Goal: Entertainment & Leisure: Consume media (video, audio)

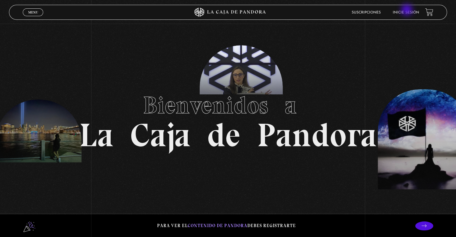
click at [407, 11] on link "Inicie sesión" at bounding box center [406, 13] width 26 height 4
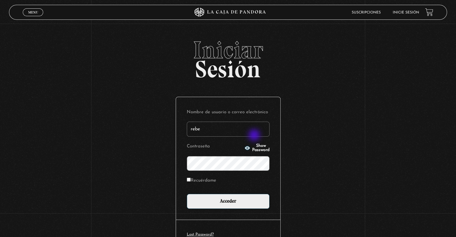
type input "rebevc80@hotmail.com"
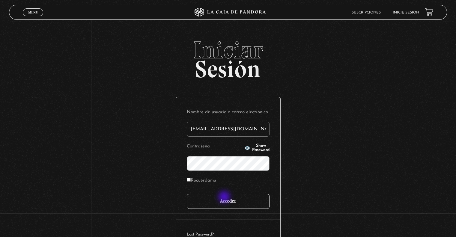
click at [225, 197] on input "Acceder" at bounding box center [228, 201] width 83 height 15
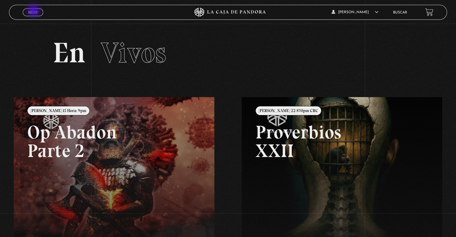
click at [34, 11] on span "Menu" at bounding box center [33, 12] width 10 height 4
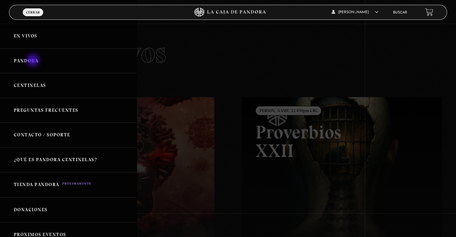
click at [34, 61] on link "Pandora" at bounding box center [68, 61] width 137 height 25
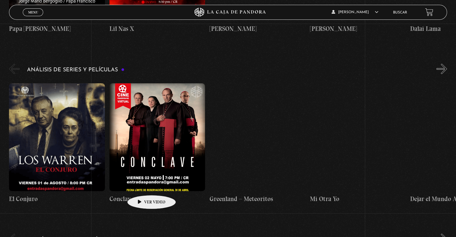
scroll to position [1087, 0]
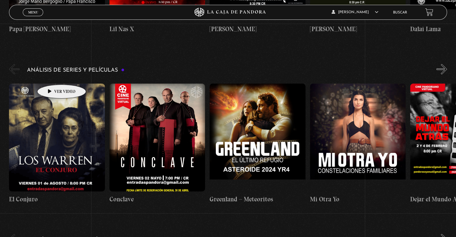
click at [52, 83] on figure at bounding box center [57, 137] width 96 height 108
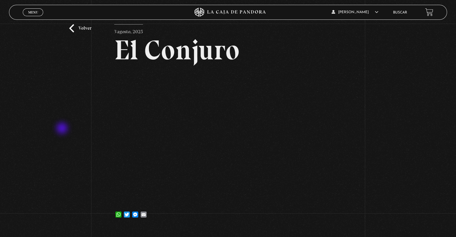
scroll to position [23, 0]
